Goal: Task Accomplishment & Management: Complete application form

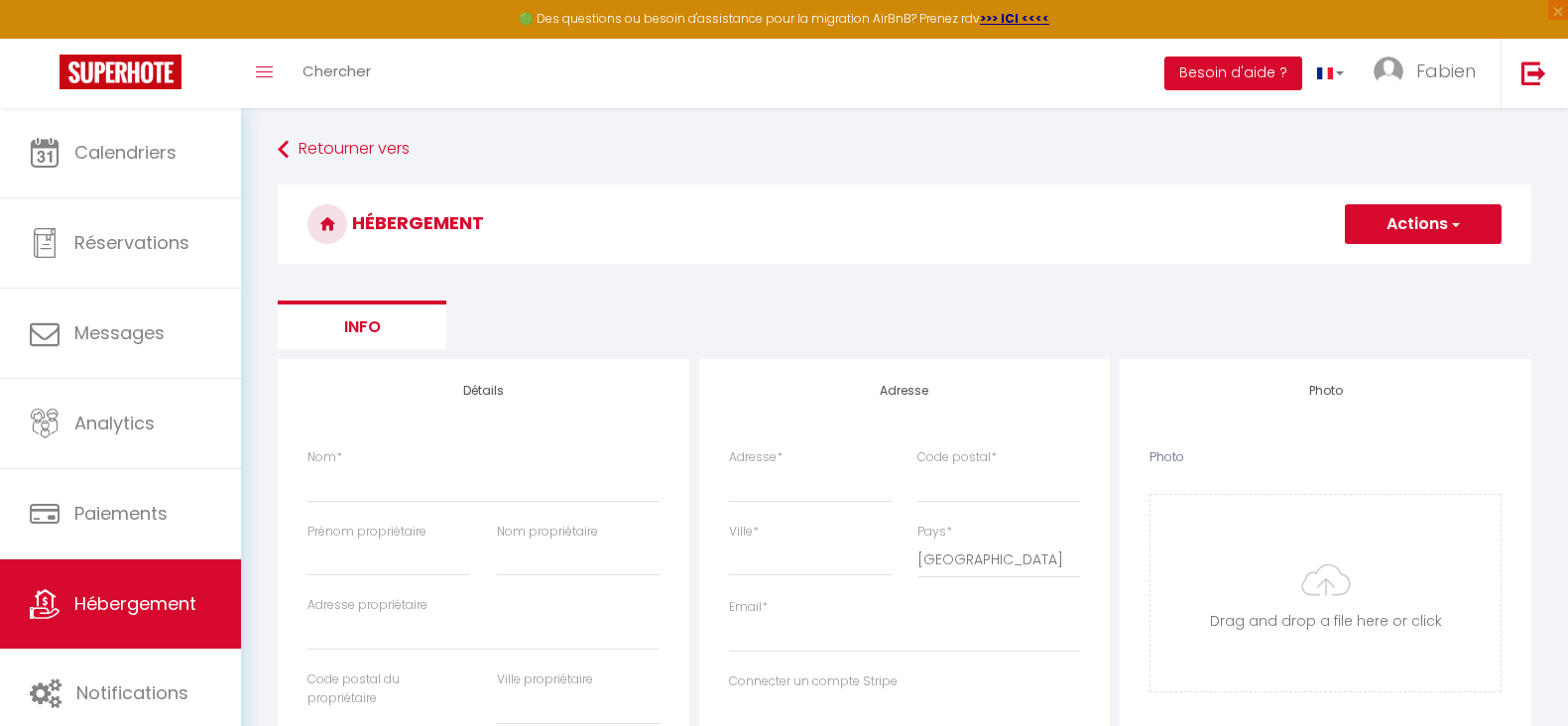
select select "3"
select select "2"
select select "1"
select select "15:00"
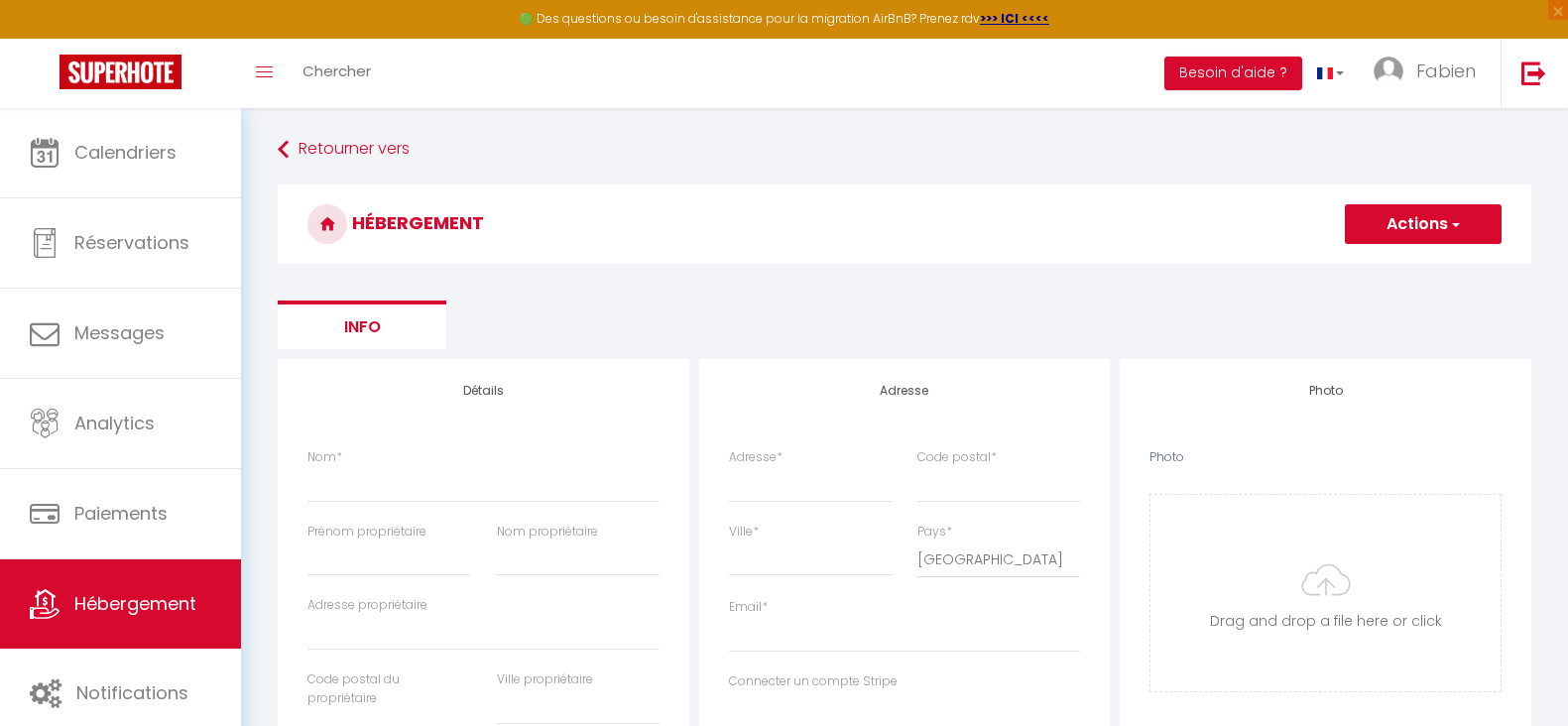
select select "23:45"
select select "11:00"
select select "30"
select select "120"
select select
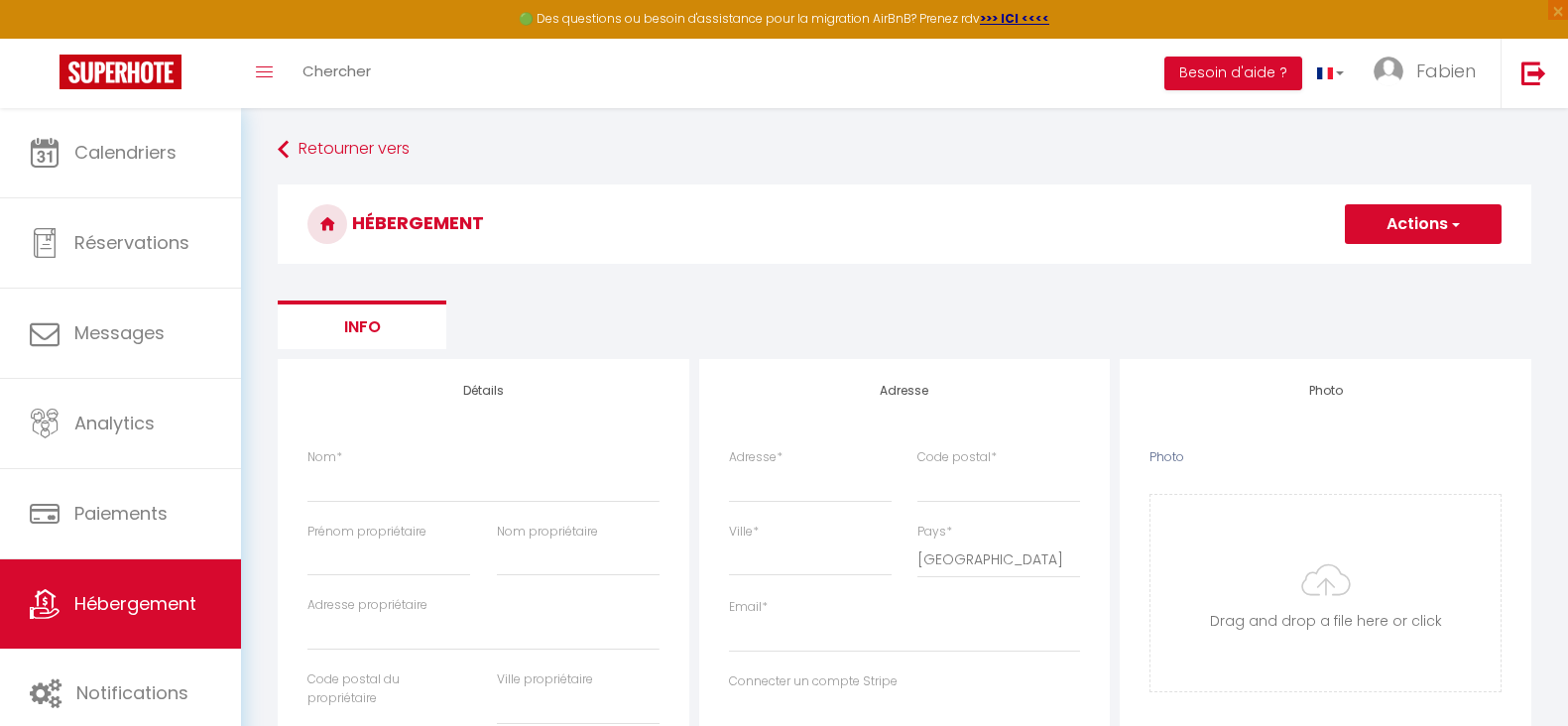
select select "28"
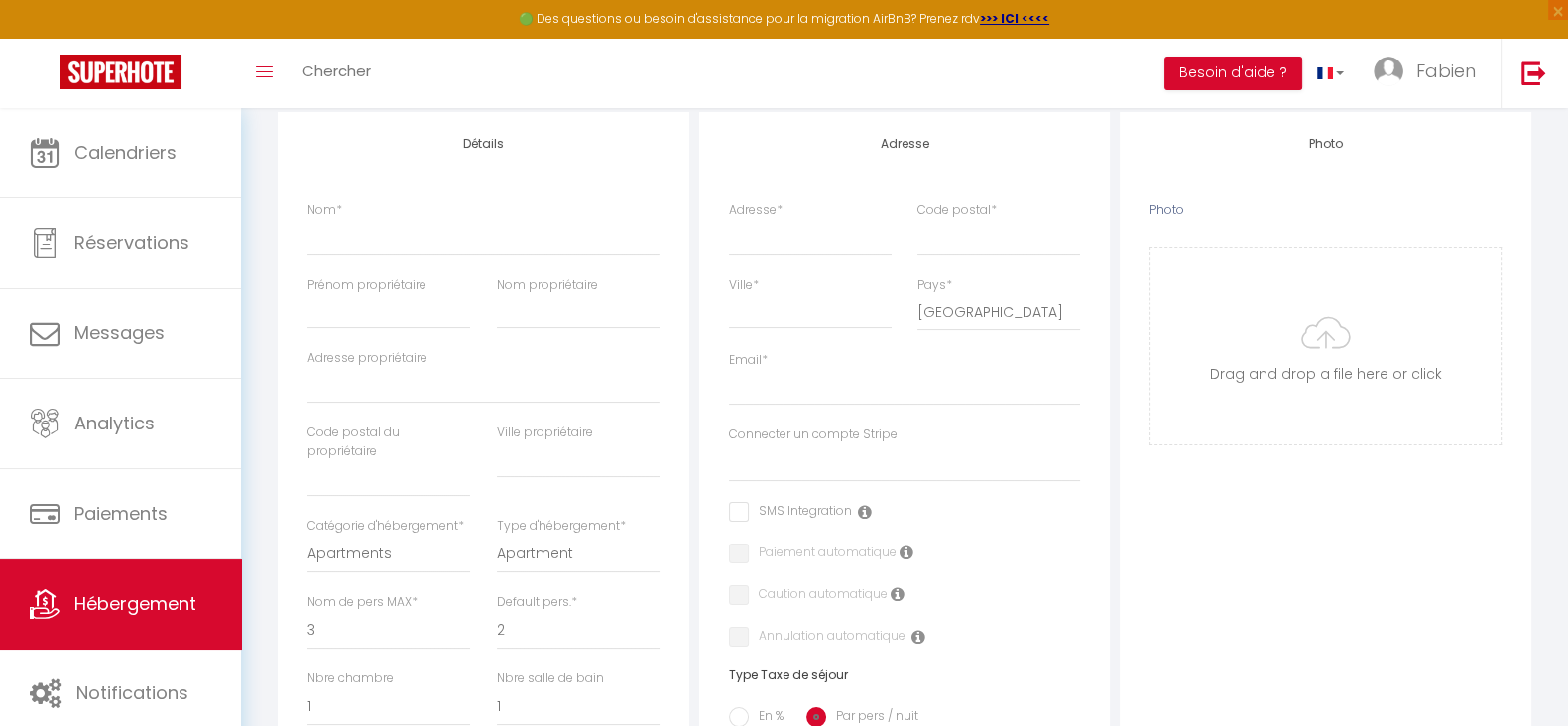
scroll to position [372, 0]
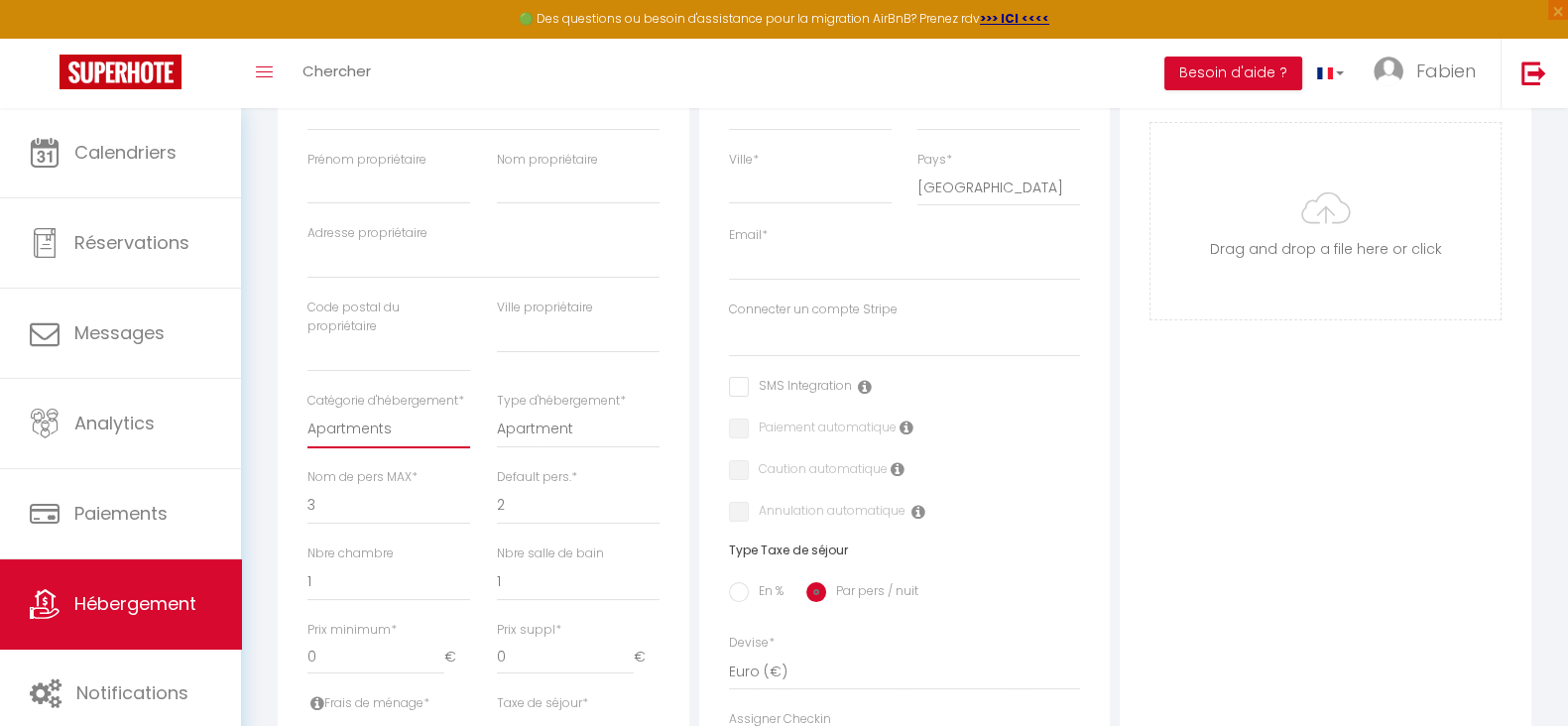
click at [397, 431] on select "Apartments Houses Secondary units Unique Homes BNB Others" at bounding box center [388, 429] width 163 height 38
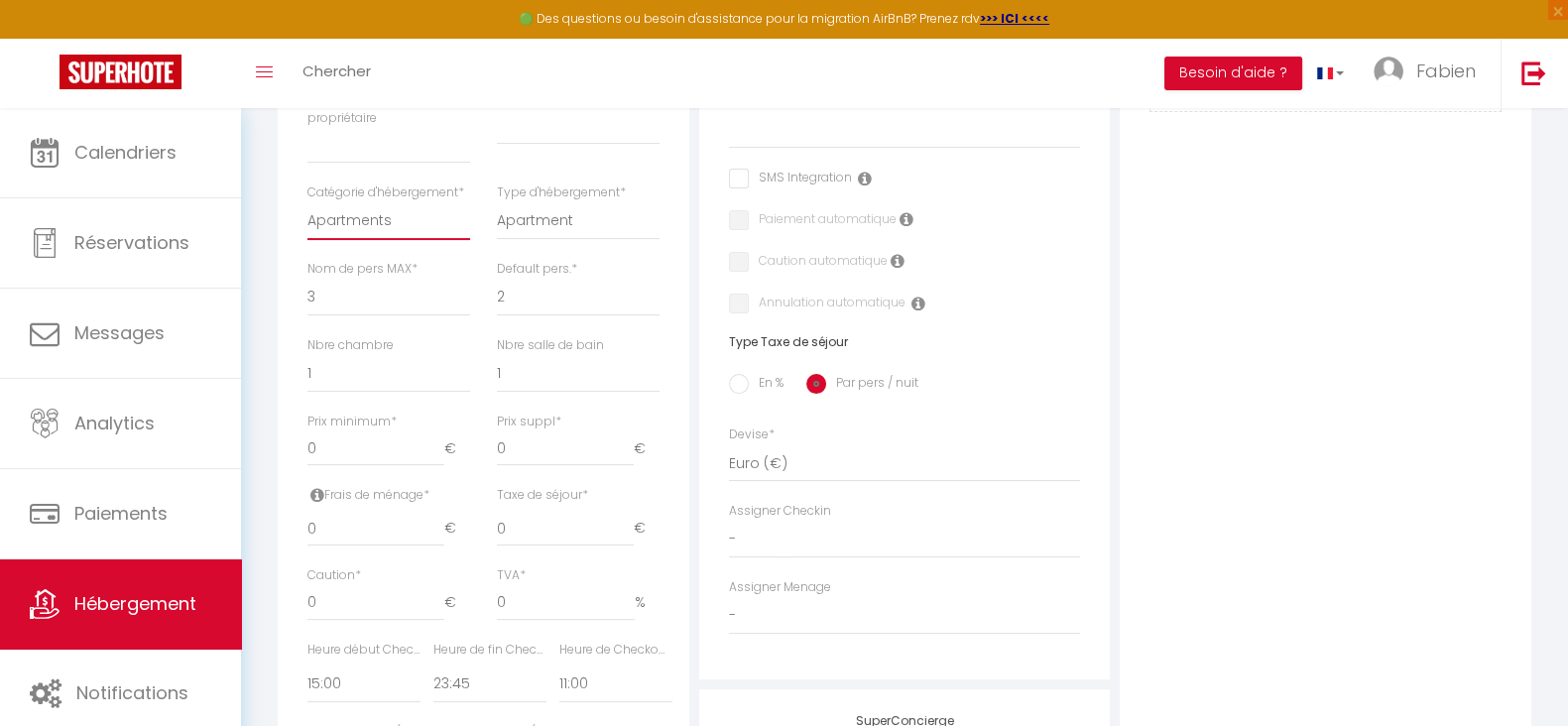
scroll to position [620, 0]
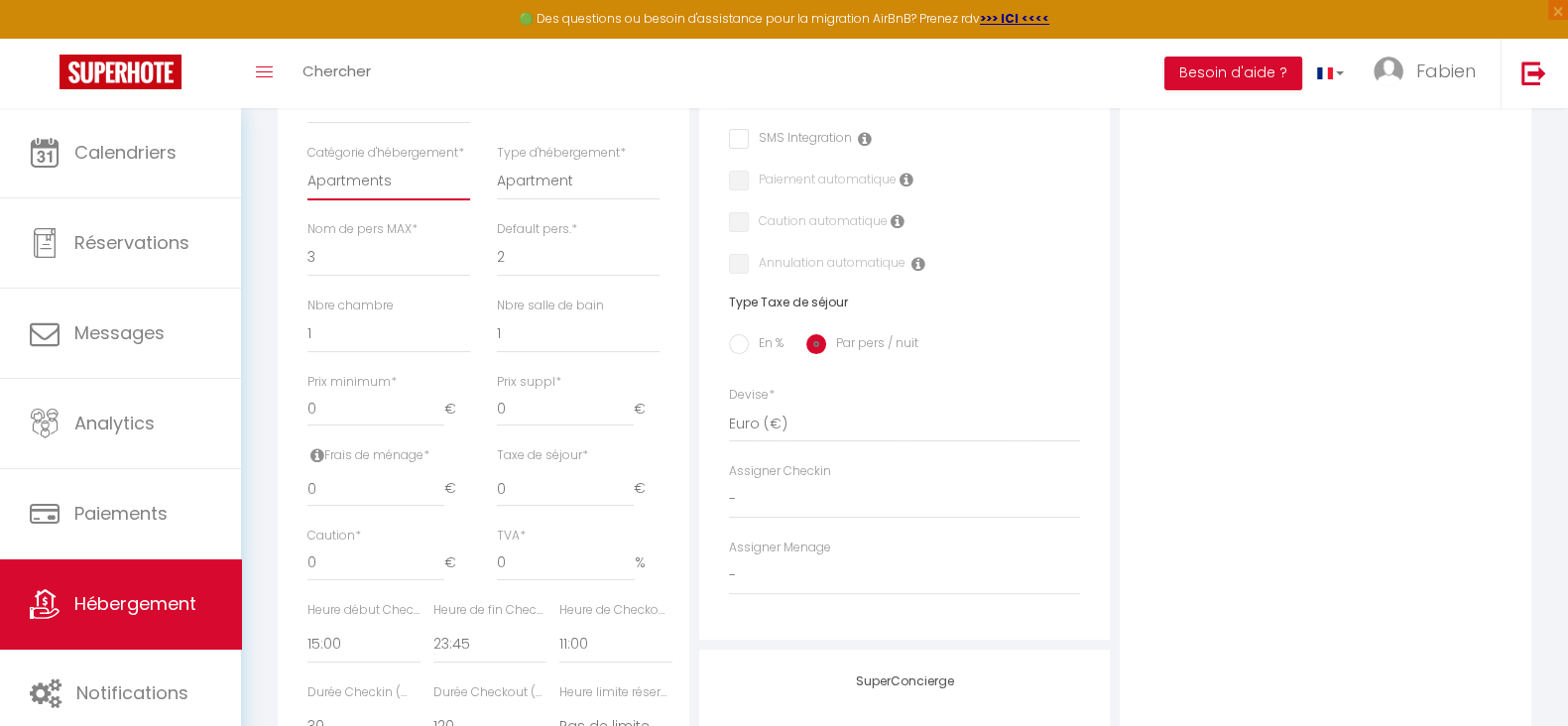
click at [390, 188] on select "Apartments Houses Secondary units Unique Homes BNB Others" at bounding box center [388, 182] width 163 height 38
click at [389, 188] on select "Apartments Houses Secondary units Unique Homes BNB Others" at bounding box center [388, 182] width 163 height 38
click at [570, 172] on select "Apartment Condominium Loft Serviced Apartment" at bounding box center [578, 182] width 163 height 38
click at [571, 171] on select "Apartment Condominium Loft Serviced Apartment" at bounding box center [578, 182] width 163 height 38
click at [417, 330] on select "0 1 2 3 4 5 6 7 8 9 10 11 12 13" at bounding box center [388, 334] width 163 height 38
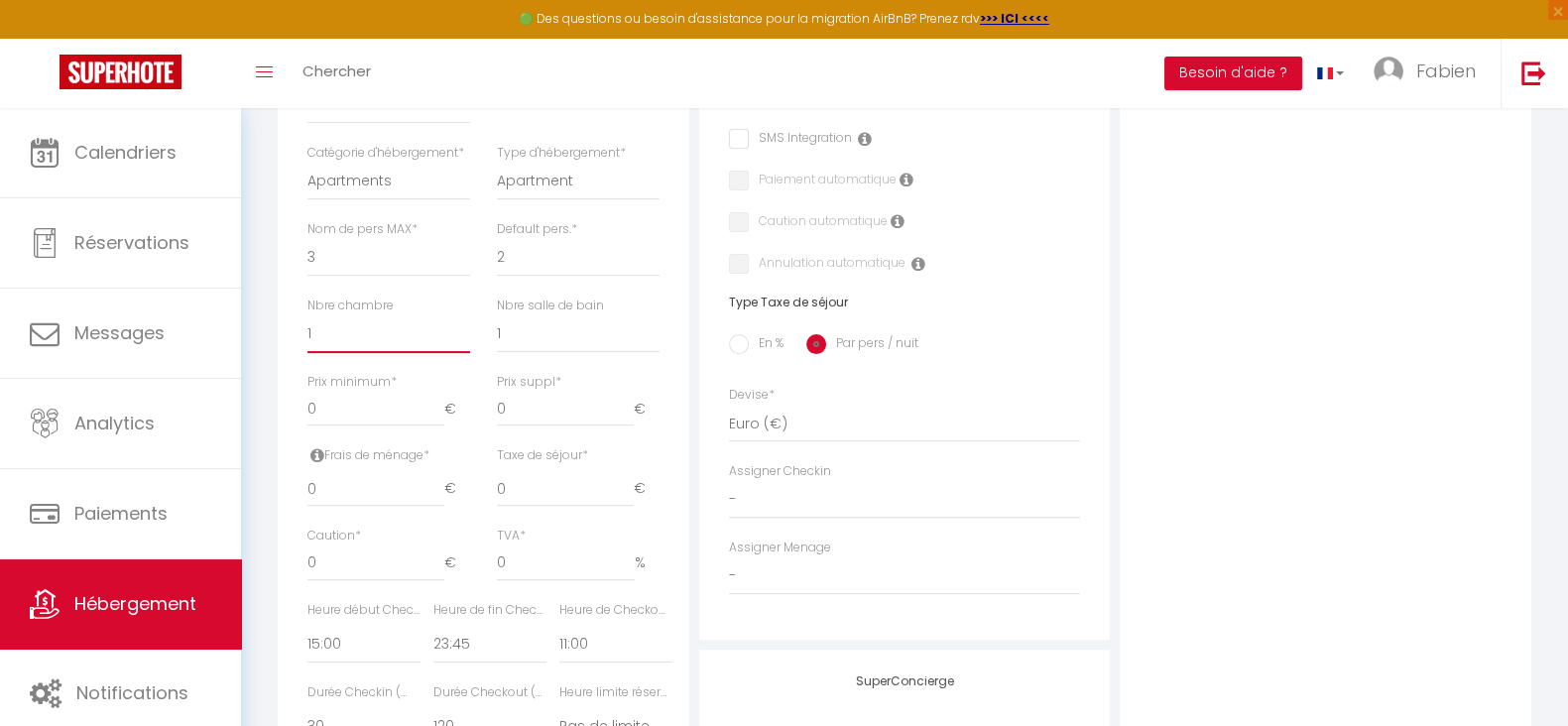
click at [417, 330] on select "0 1 2 3 4 5 6 7 8 9 10 11 12 13" at bounding box center [388, 334] width 163 height 38
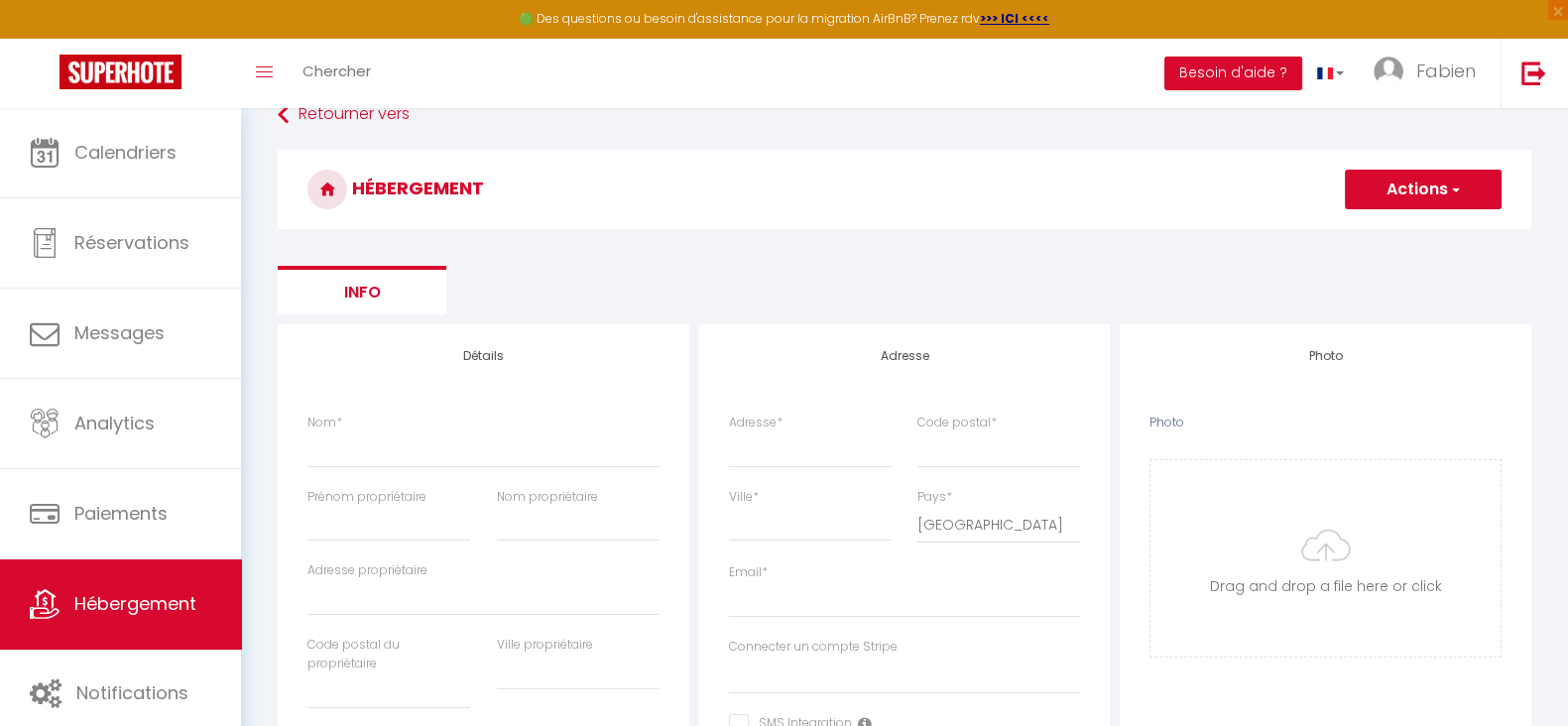
scroll to position [0, 0]
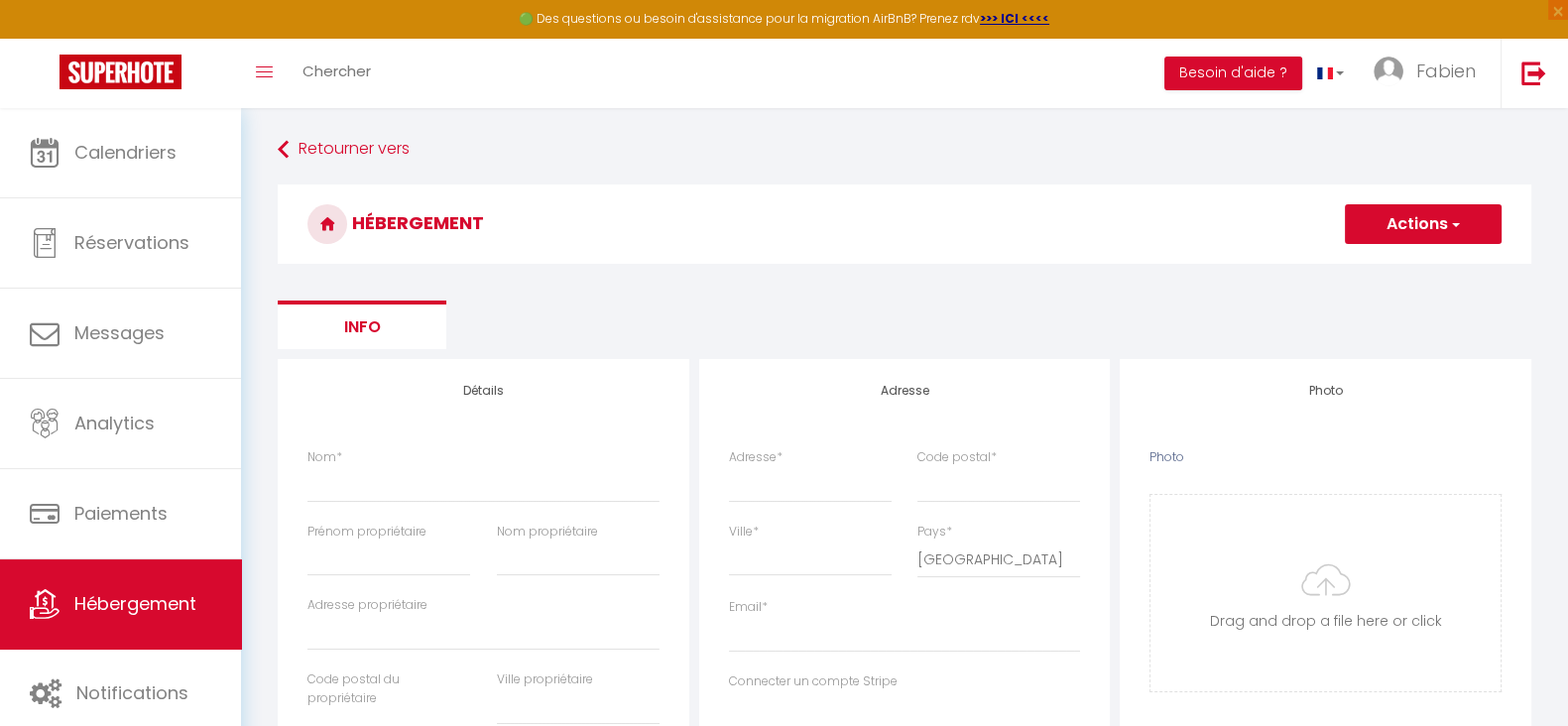
click at [1440, 239] on button "Actions" at bounding box center [1423, 225] width 157 height 40
click at [1440, 238] on button "Actions" at bounding box center [1423, 225] width 157 height 40
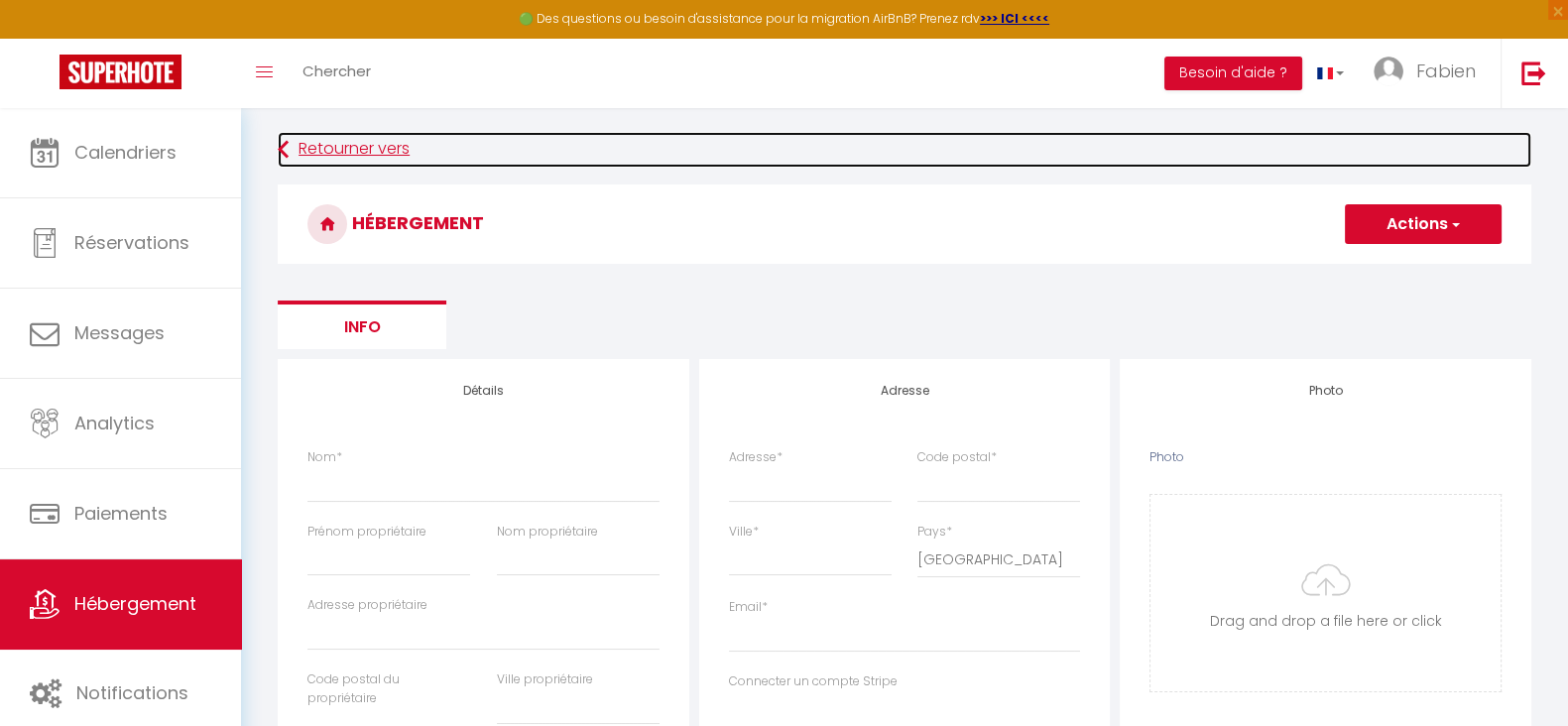
click at [293, 141] on link "Retourner vers" at bounding box center [904, 150] width 1254 height 36
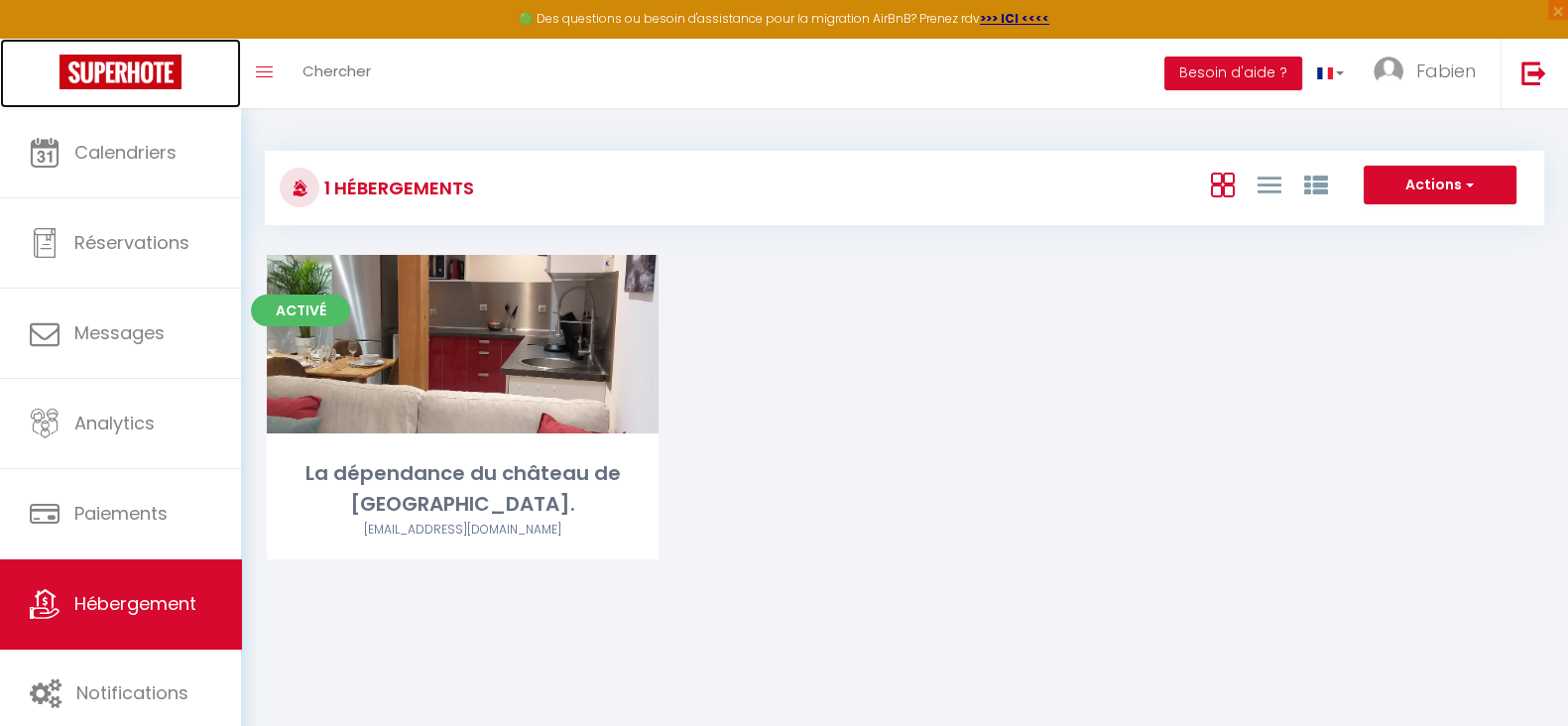
click at [108, 82] on img at bounding box center [121, 72] width 122 height 35
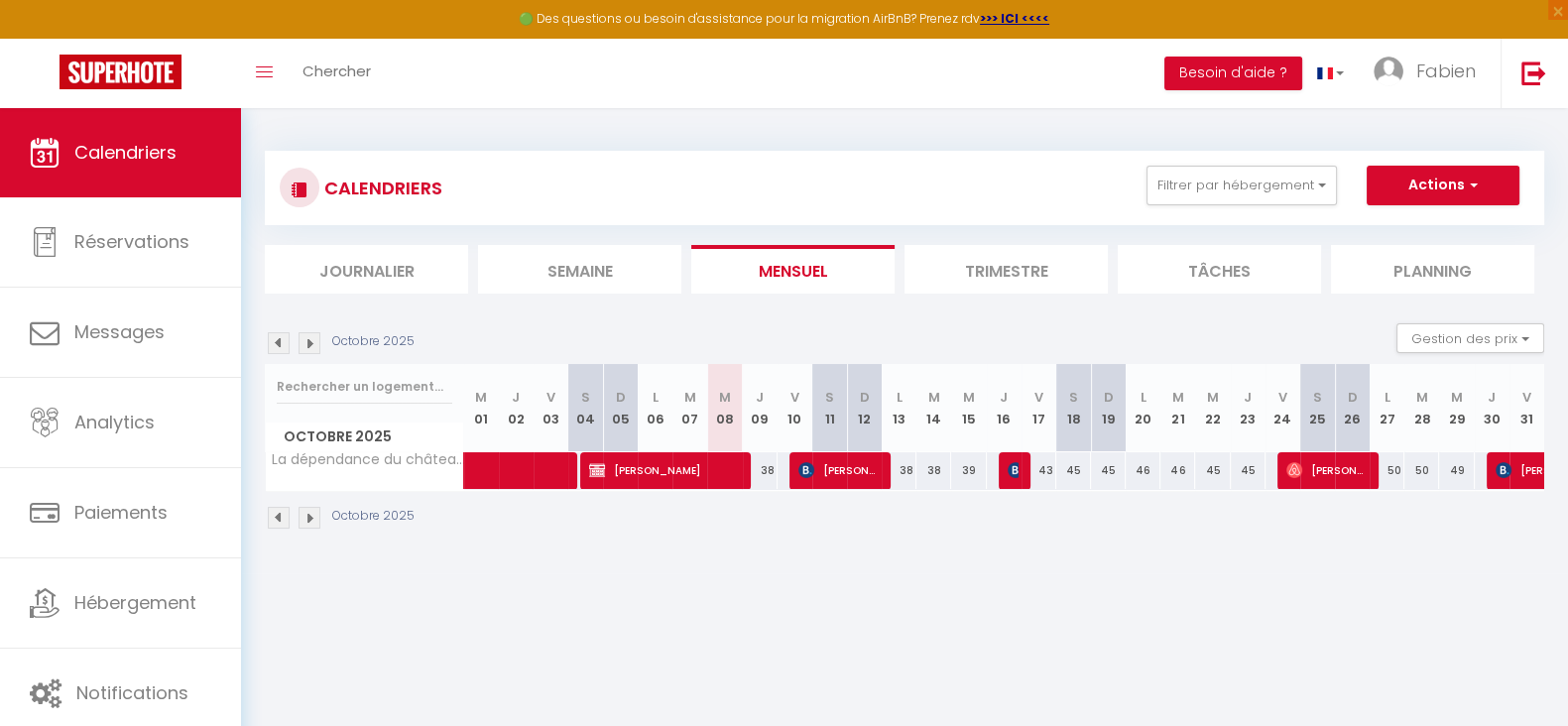
click at [979, 265] on li "Trimestre" at bounding box center [1006, 269] width 204 height 49
